Goal: Information Seeking & Learning: Learn about a topic

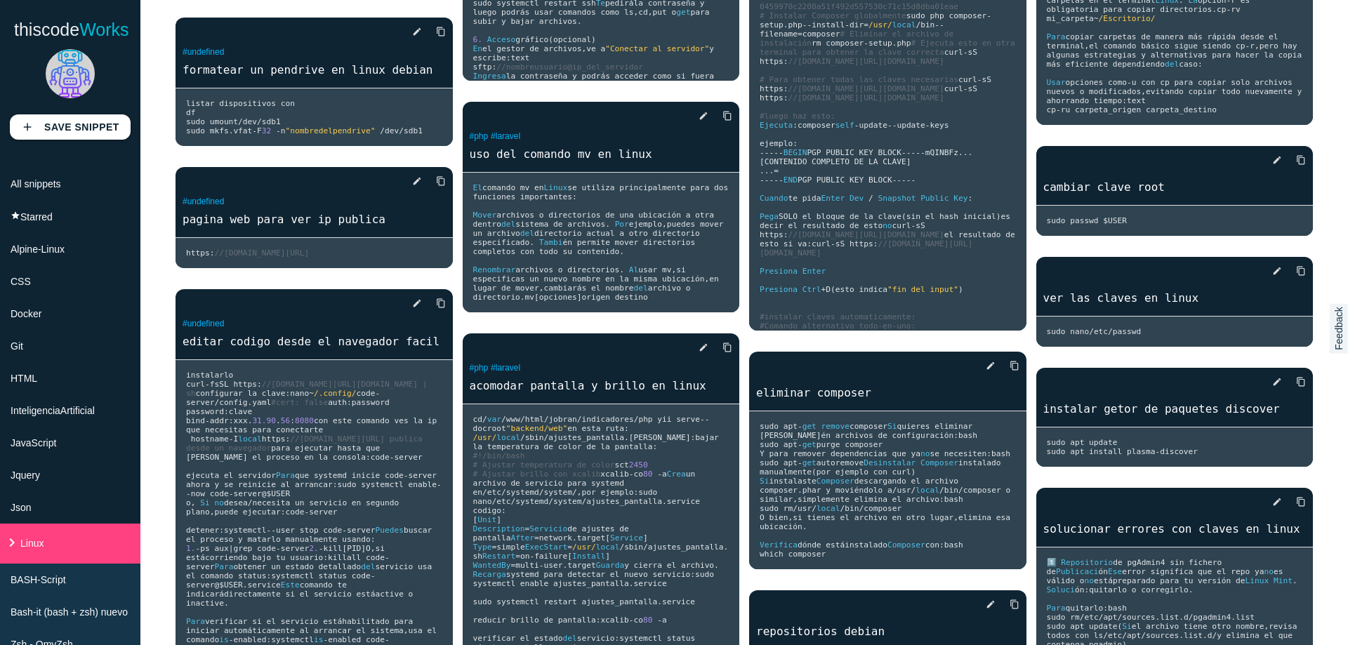
scroll to position [1011, 0]
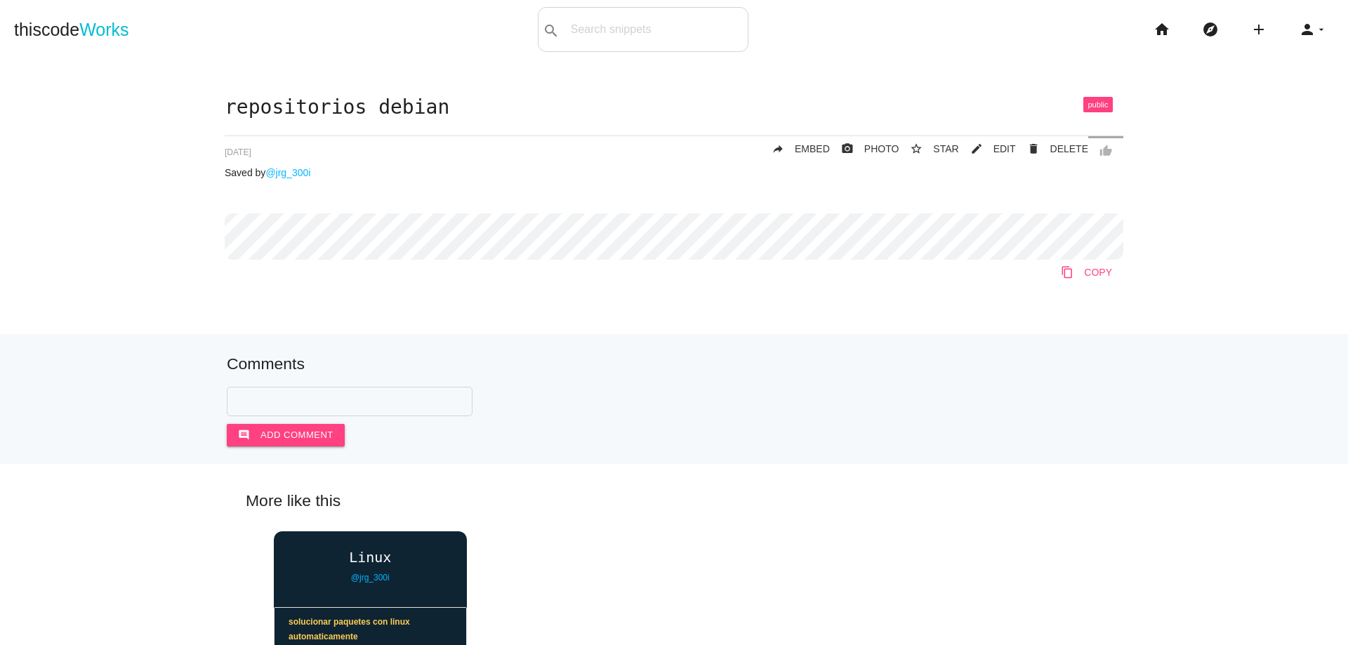
click at [1068, 266] on icon "content_copy" at bounding box center [1067, 272] width 13 height 25
click at [1153, 36] on icon "home" at bounding box center [1161, 29] width 17 height 45
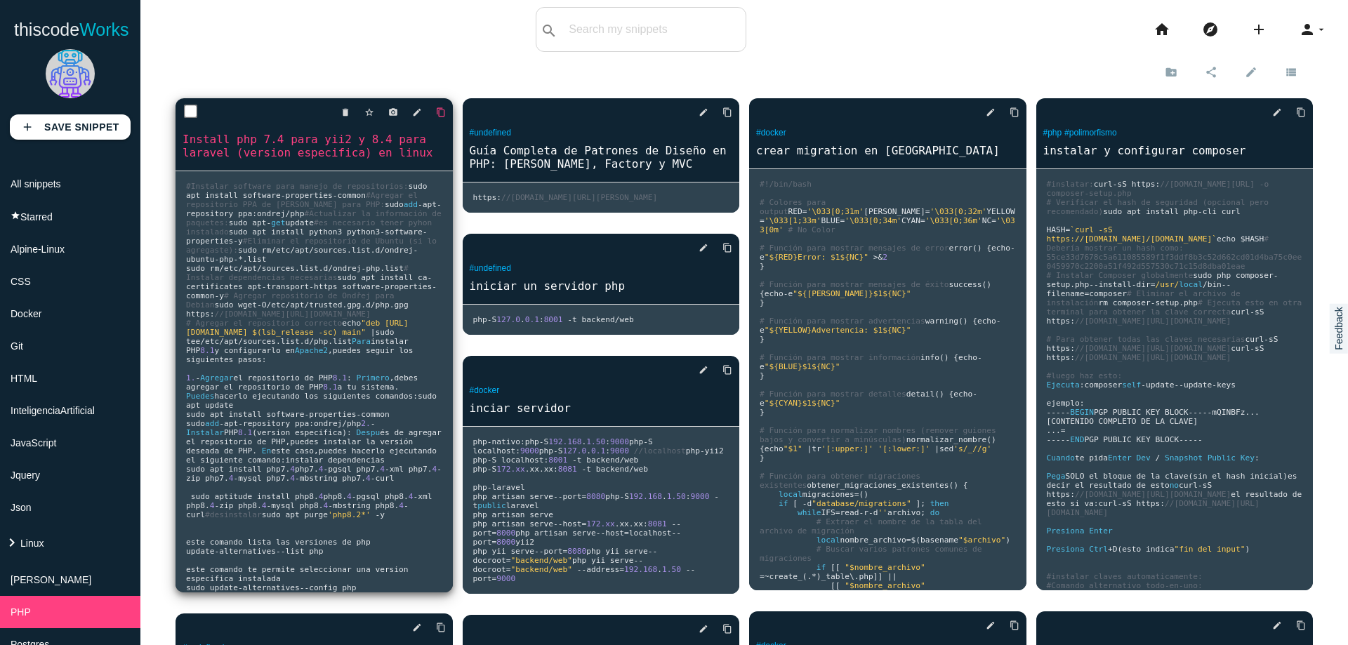
click at [437, 117] on icon "content_copy" at bounding box center [441, 112] width 10 height 25
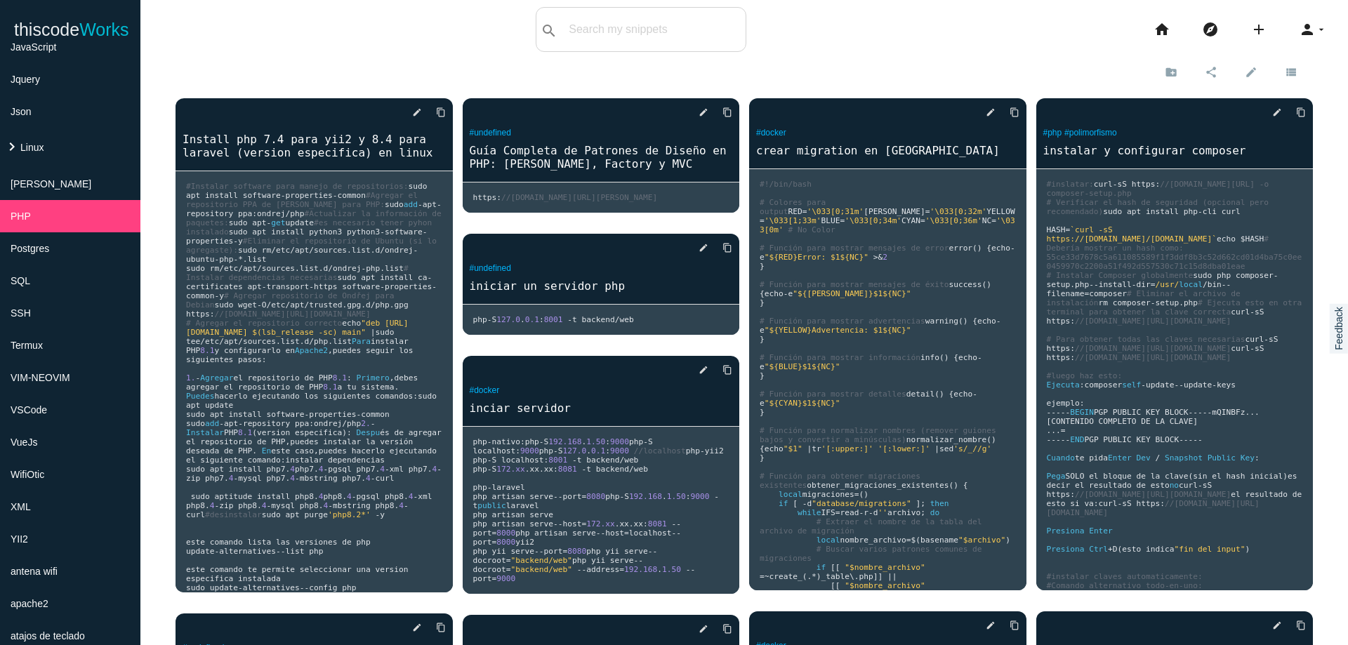
scroll to position [386, 0]
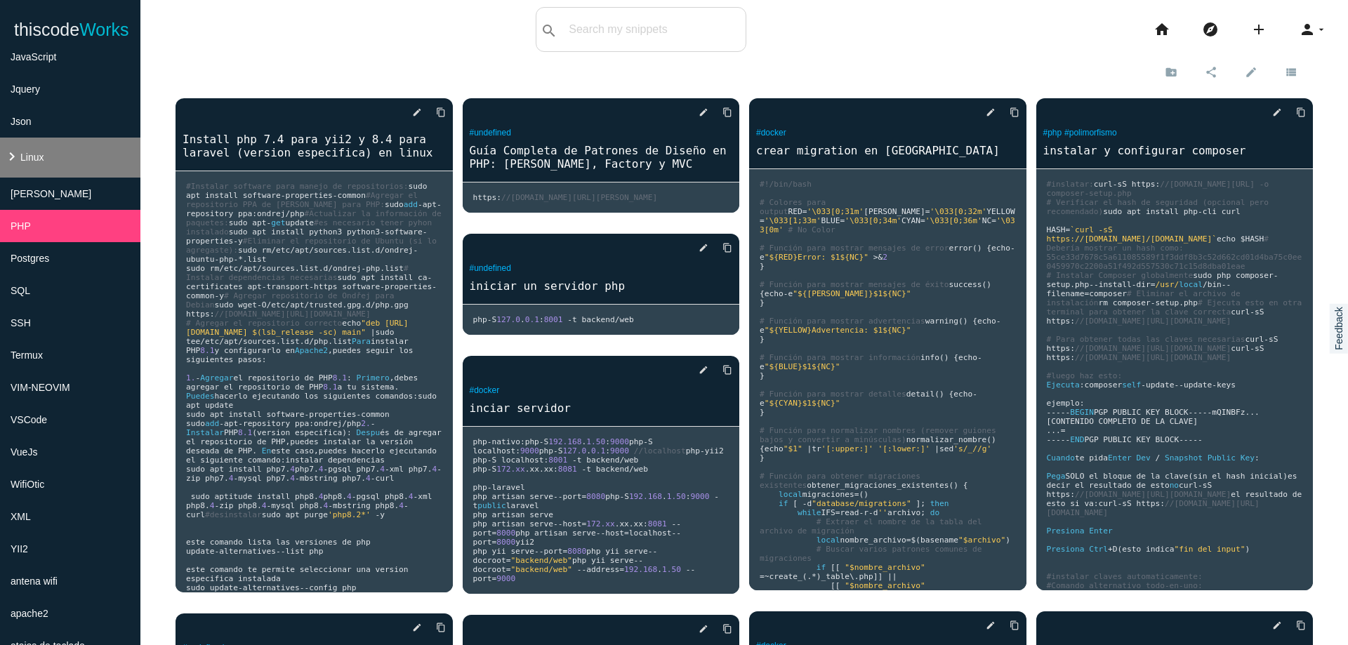
click at [55, 168] on li "keyboard_arrow_right Linux" at bounding box center [70, 158] width 140 height 40
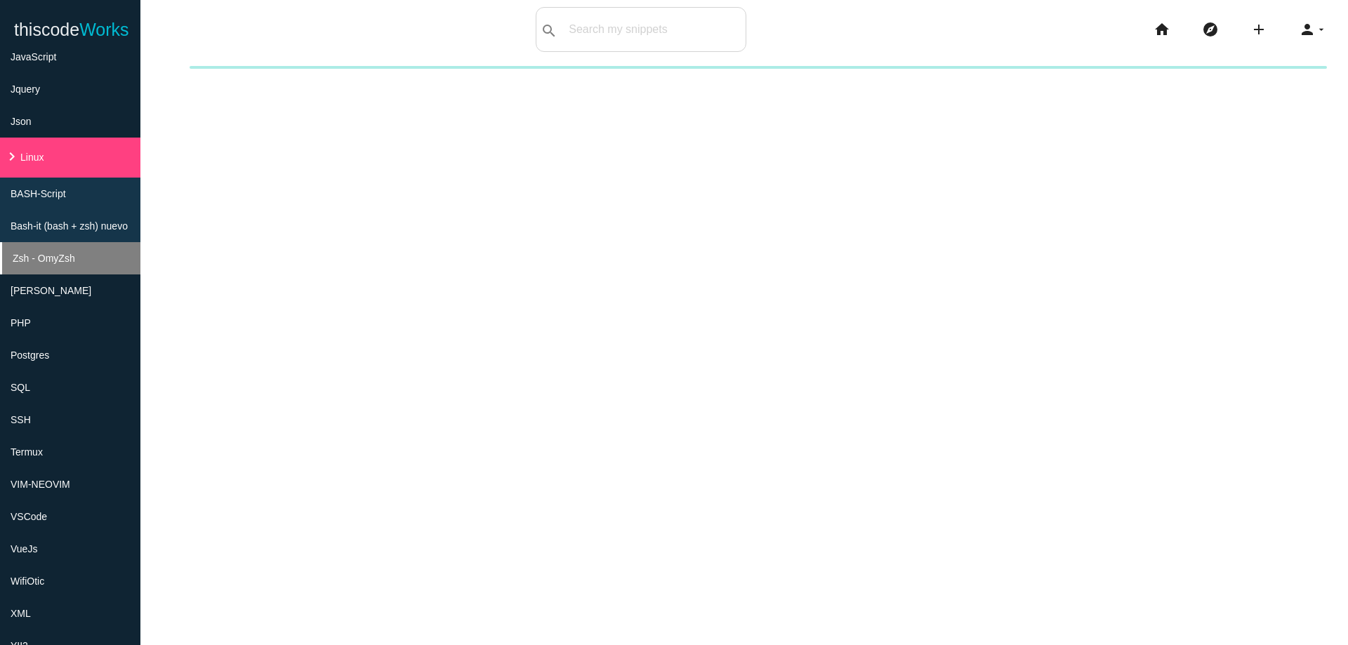
click at [61, 262] on span "Zsh - OmyZsh" at bounding box center [44, 258] width 62 height 11
click at [53, 249] on li "Zsh - OmyZsh" at bounding box center [70, 258] width 140 height 32
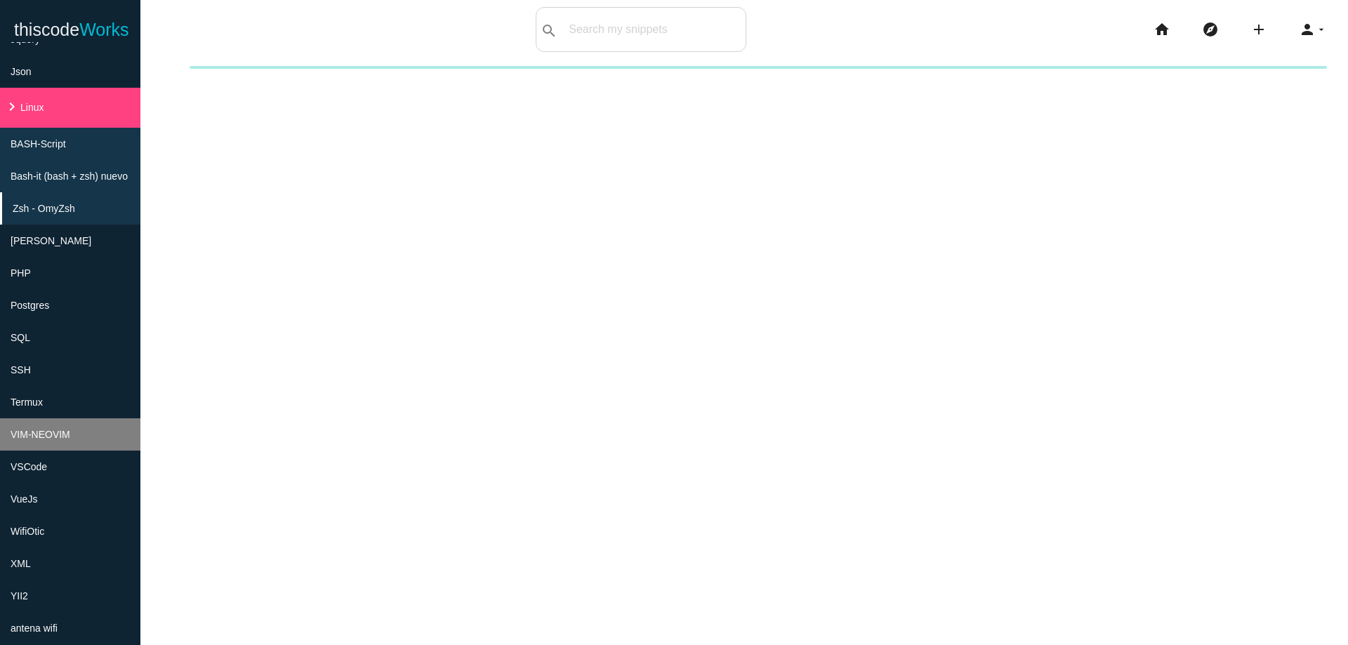
scroll to position [399, 0]
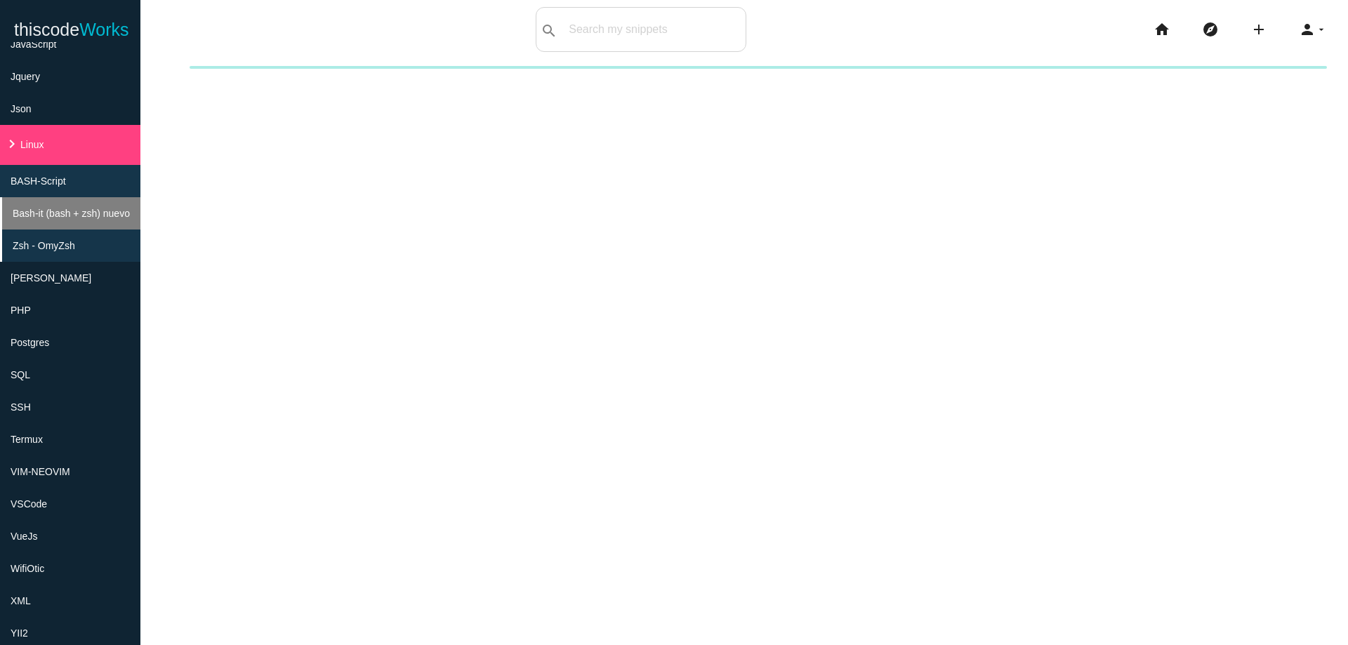
click at [71, 228] on li "Bash-it (bash + zsh) nuevo" at bounding box center [70, 213] width 140 height 32
click at [69, 244] on span "Zsh - OmyZsh" at bounding box center [44, 245] width 62 height 11
click at [70, 247] on span "Zsh - OmyZsh" at bounding box center [44, 245] width 62 height 11
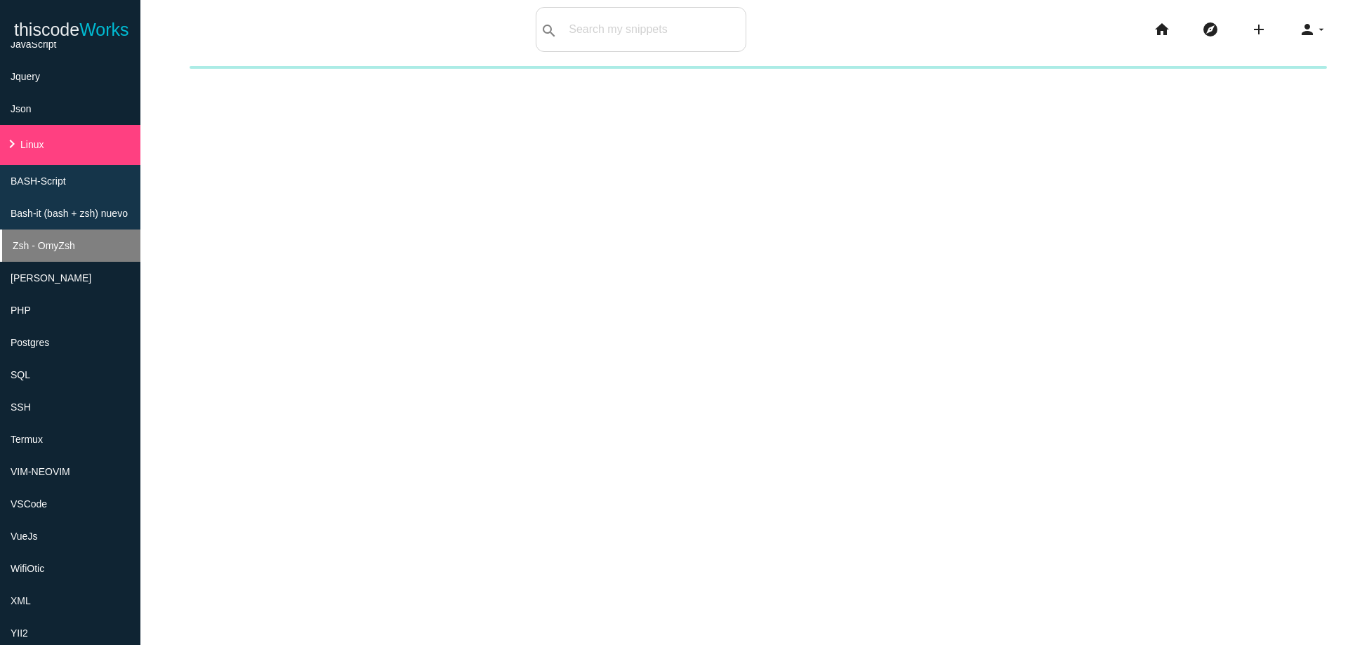
click at [70, 247] on span "Zsh - OmyZsh" at bounding box center [44, 245] width 62 height 11
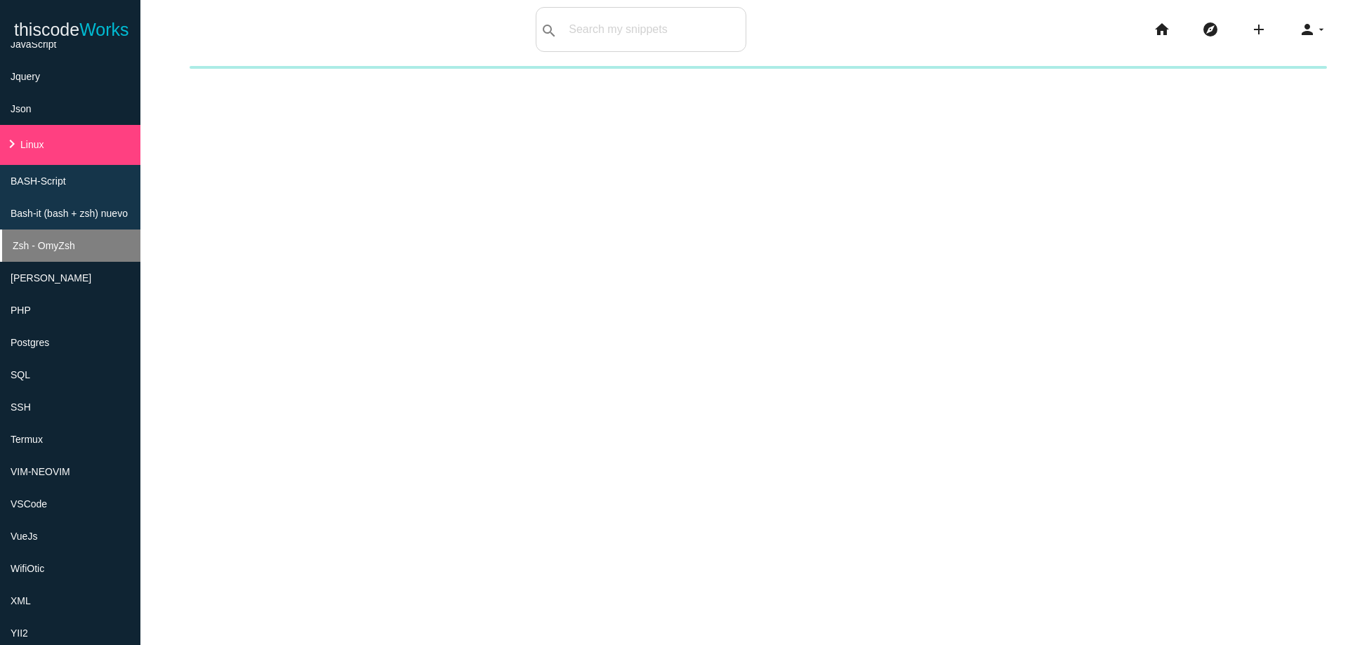
click at [70, 247] on span "Zsh - OmyZsh" at bounding box center [44, 245] width 62 height 11
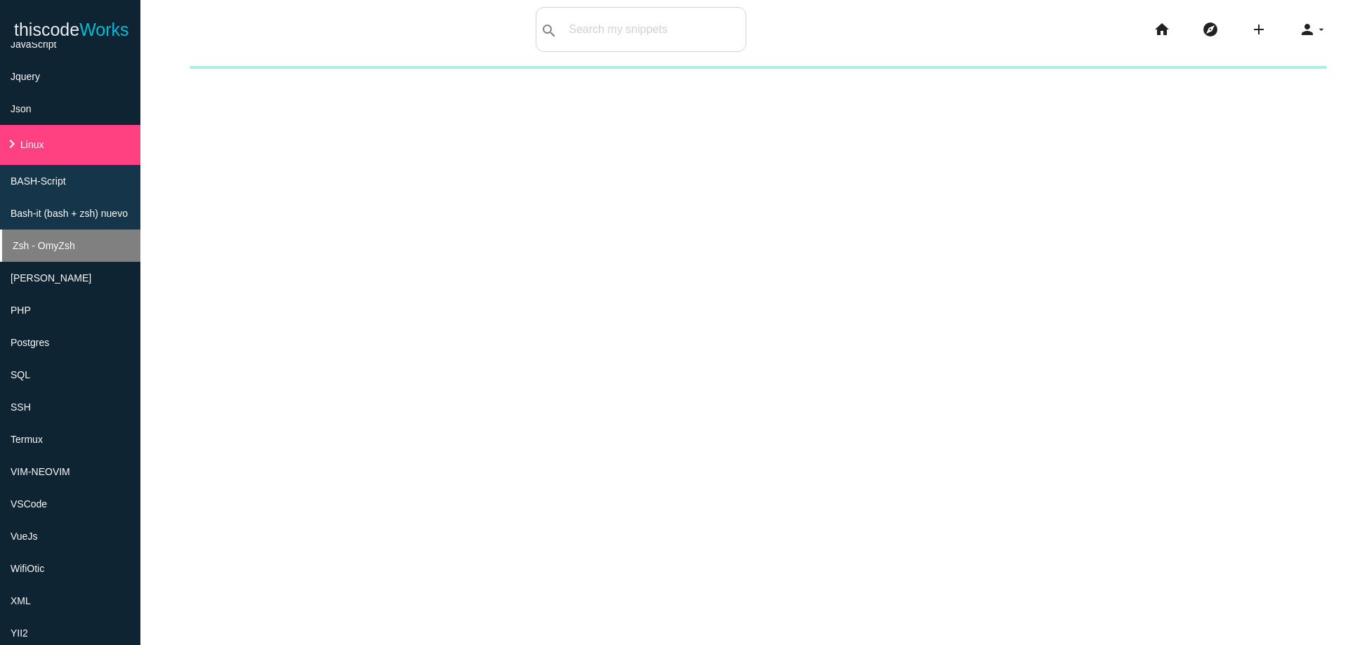
click at [70, 247] on span "Zsh - OmyZsh" at bounding box center [44, 245] width 62 height 11
click at [88, 244] on li "Zsh - OmyZsh" at bounding box center [70, 246] width 140 height 32
click at [331, 339] on div "New collection Cancel Create" at bounding box center [743, 388] width 1207 height 645
